Goal: Book appointment/travel/reservation

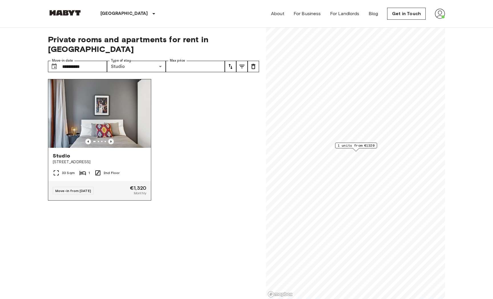
click at [112, 139] on icon "Previous image" at bounding box center [111, 142] width 6 height 6
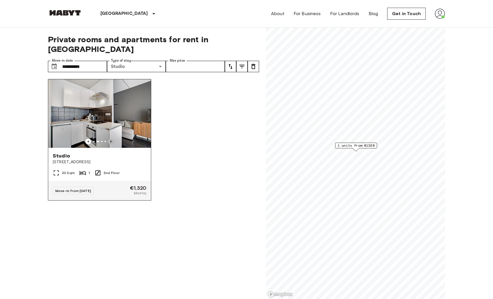
click at [112, 139] on icon "Previous image" at bounding box center [111, 142] width 6 height 6
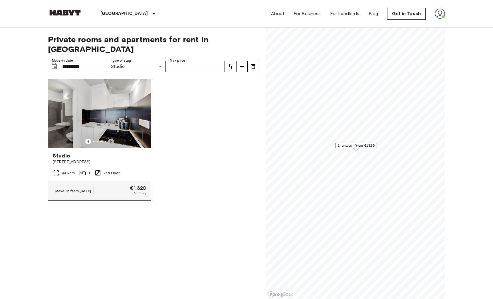
click at [112, 139] on icon "Previous image" at bounding box center [111, 142] width 6 height 6
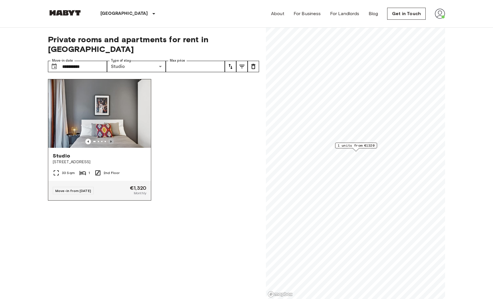
click at [112, 139] on icon "Previous image" at bounding box center [111, 142] width 6 height 6
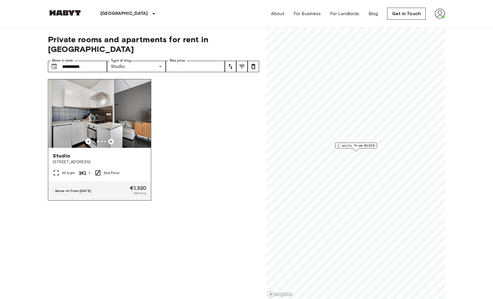
click at [112, 139] on icon "Previous image" at bounding box center [111, 142] width 6 height 6
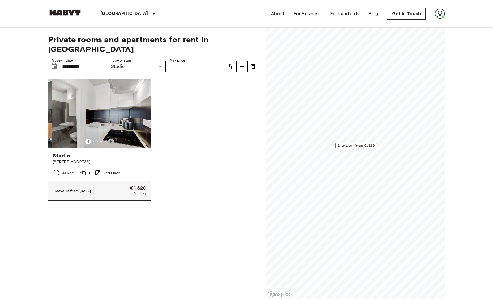
click at [112, 139] on icon "Previous image" at bounding box center [111, 142] width 6 height 6
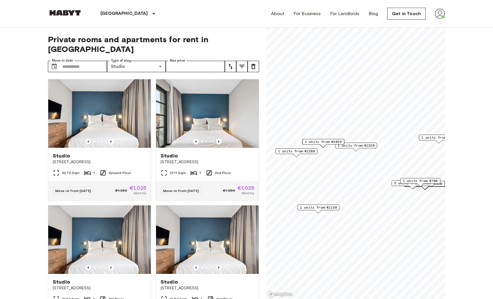
click at [418, 180] on span "1 units from €780" at bounding box center [420, 180] width 35 height 5
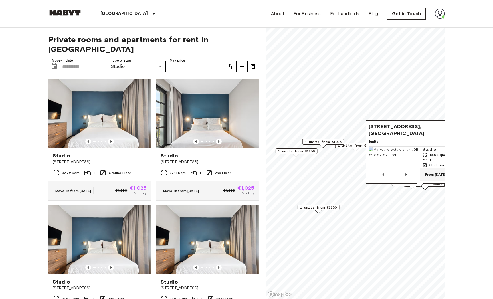
click at [429, 175] on span "From 04 Jan 26" at bounding box center [436, 175] width 26 height 6
